Goal: Find specific page/section: Find specific page/section

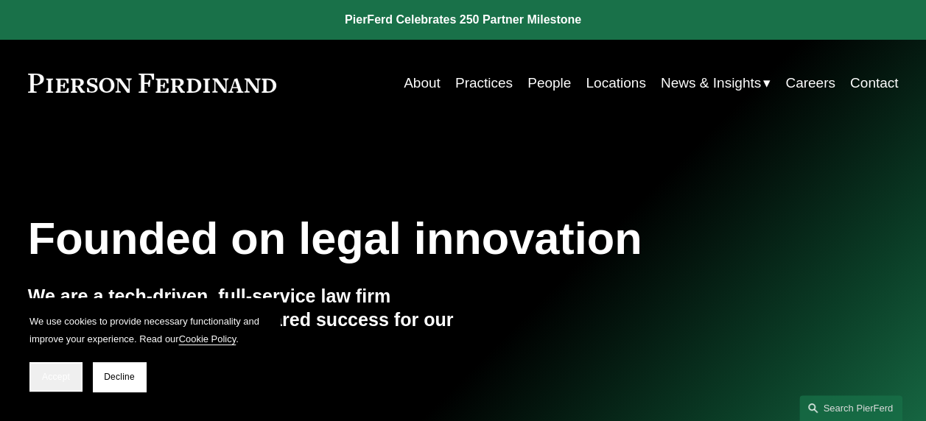
click at [56, 377] on span "Accept" at bounding box center [56, 377] width 28 height 10
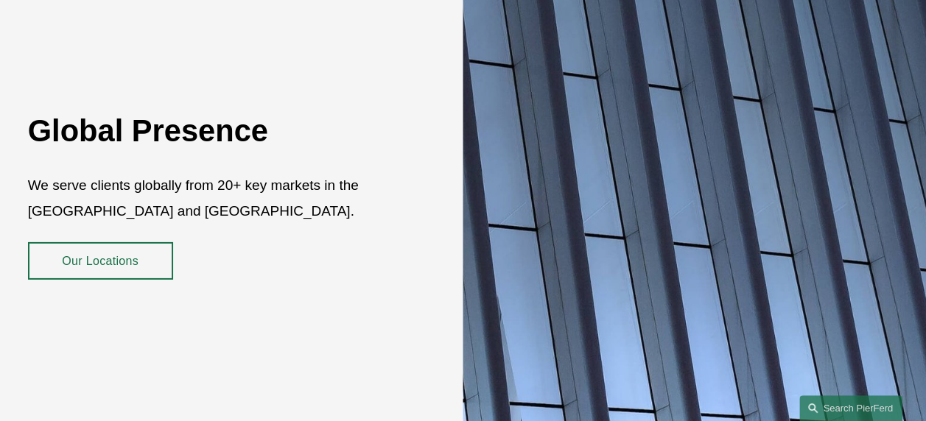
scroll to position [2284, 0]
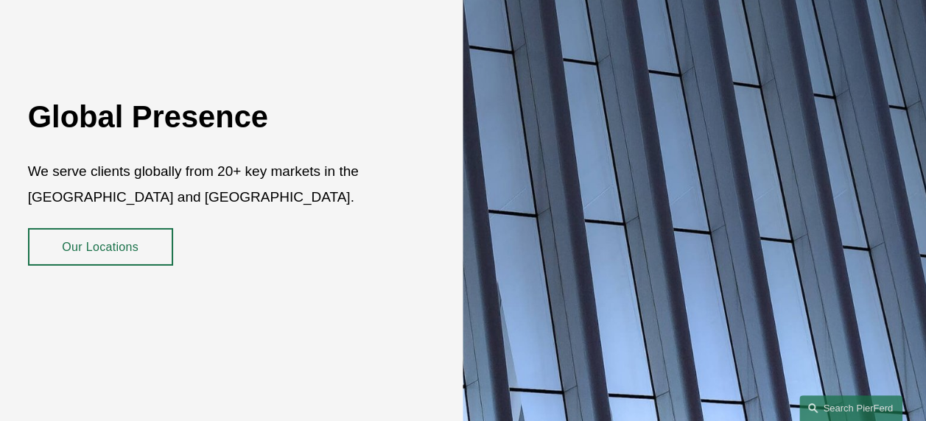
click at [96, 228] on link "Our Locations" at bounding box center [100, 247] width 145 height 38
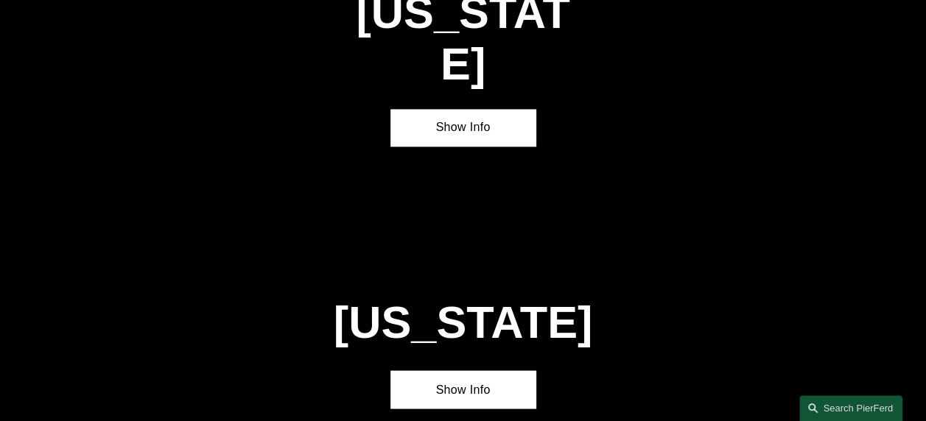
scroll to position [3905, 0]
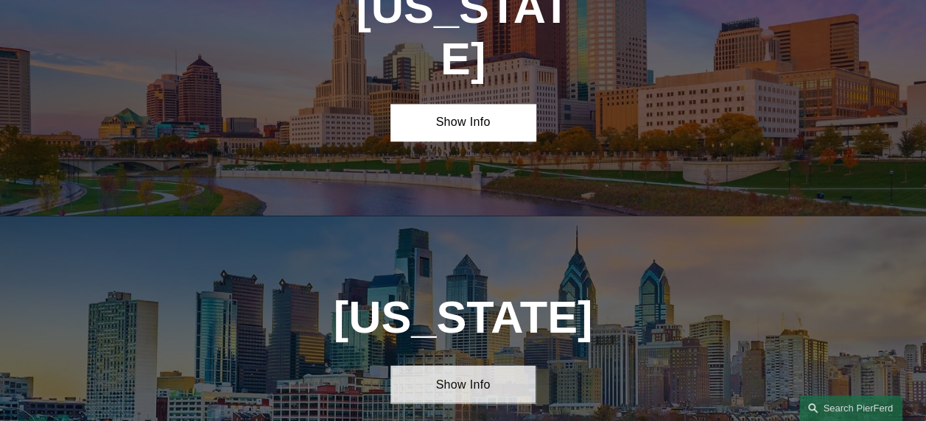
click at [496, 365] on link "Show Info" at bounding box center [462, 384] width 145 height 38
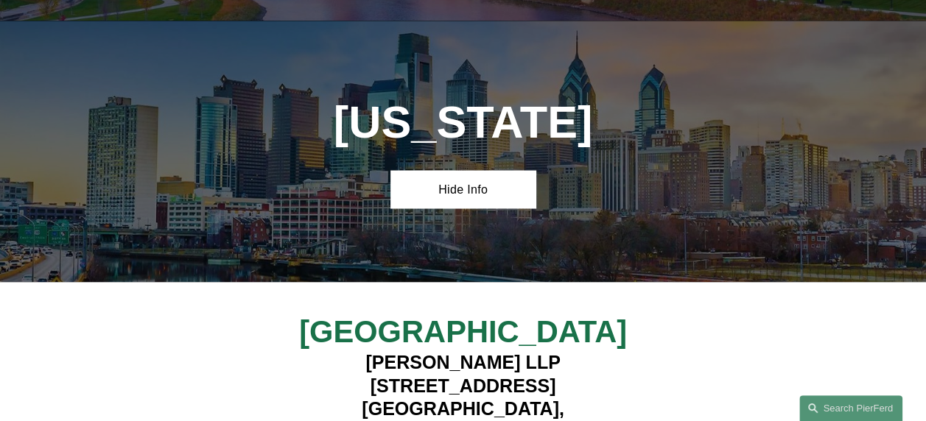
scroll to position [4126, 0]
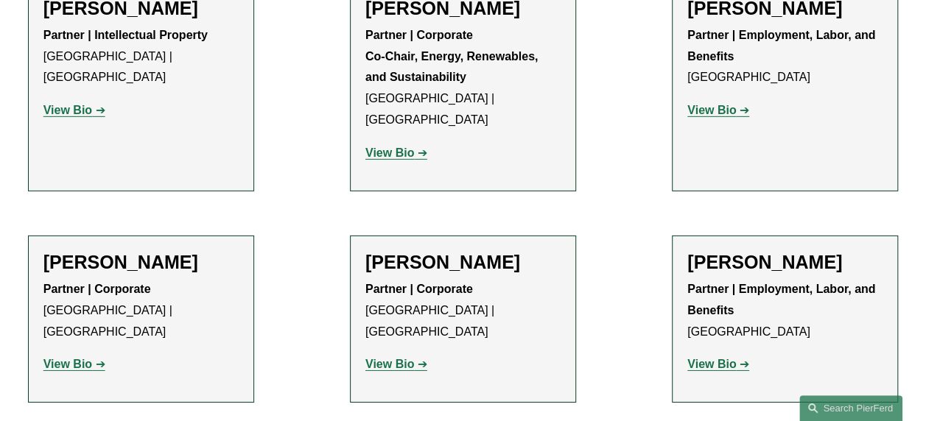
scroll to position [2284, 0]
